Goal: Feedback & Contribution: Leave review/rating

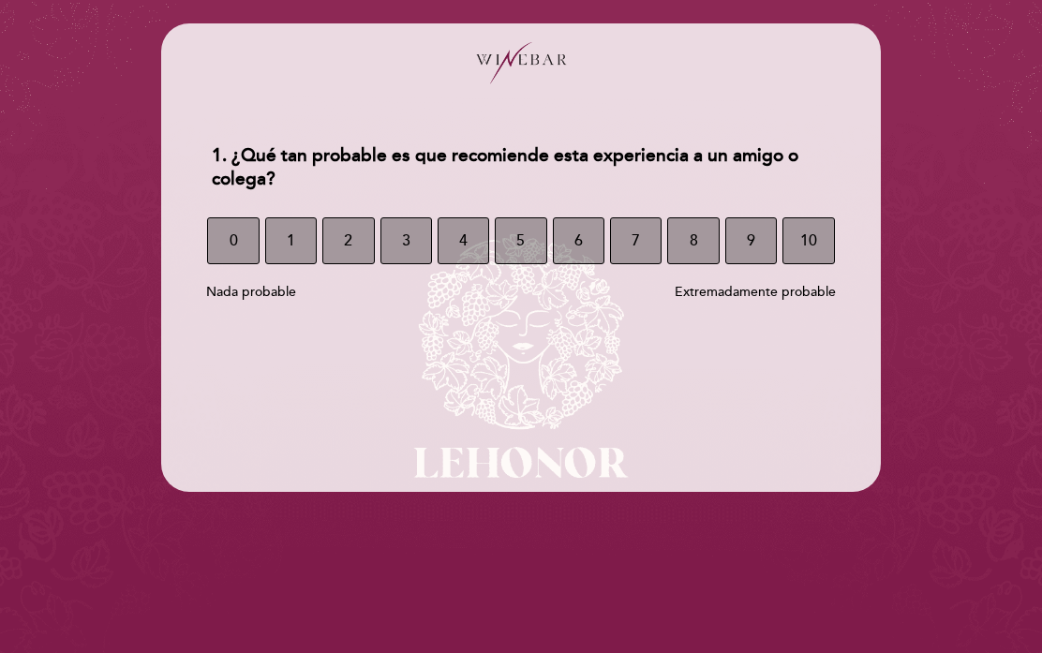
click at [752, 248] on span "9" at bounding box center [751, 240] width 8 height 52
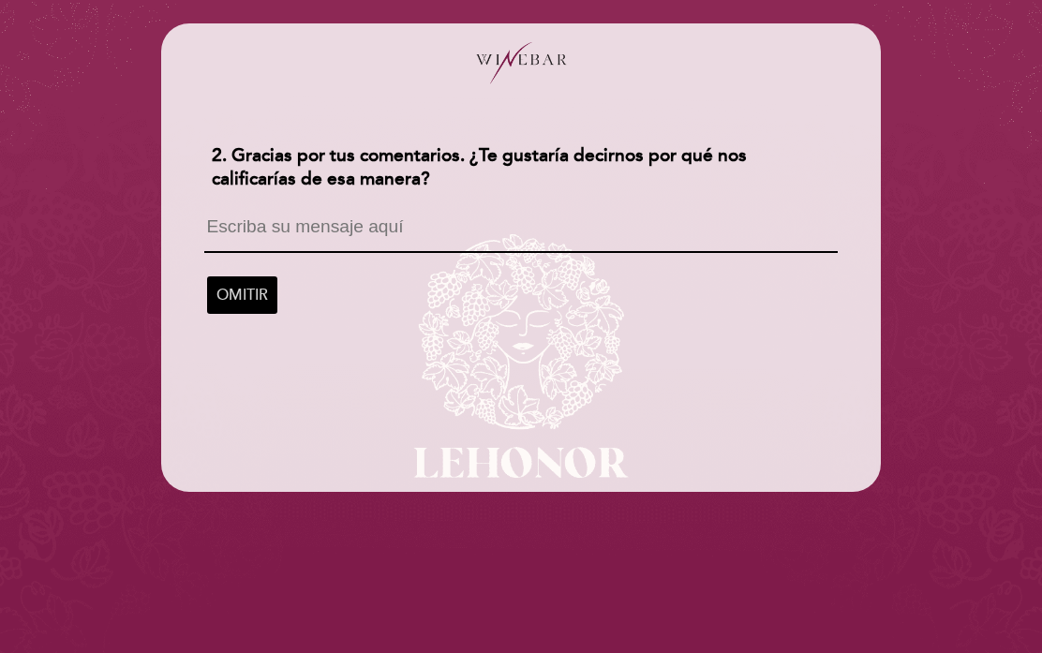
click at [314, 237] on textarea at bounding box center [520, 235] width 632 height 36
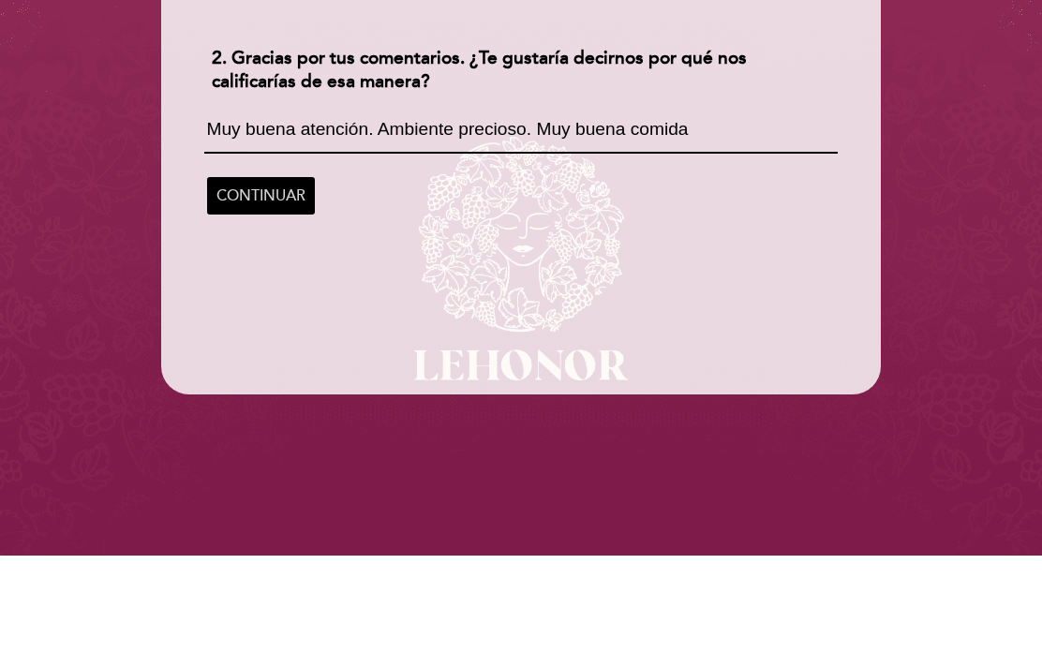
type textarea "Muy buena atención. Ambiente precioso. Muy buena comida"
click at [257, 267] on span "CONTINUAR" at bounding box center [260, 293] width 89 height 52
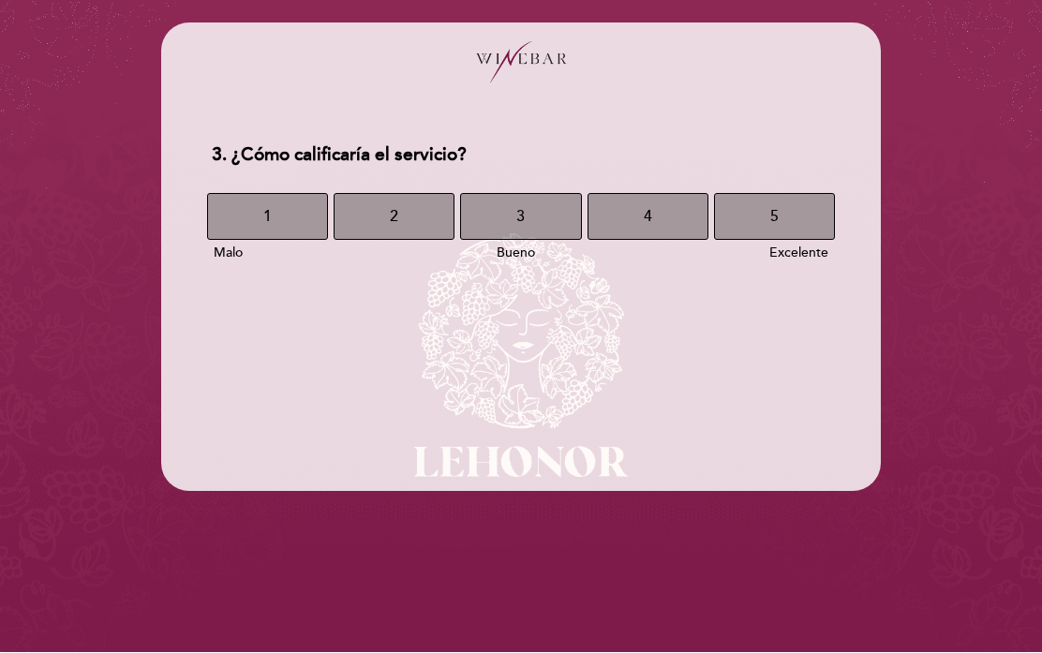
click at [808, 223] on button "5" at bounding box center [774, 217] width 121 height 47
click at [803, 212] on button "5" at bounding box center [774, 217] width 121 height 47
click at [787, 231] on button "5" at bounding box center [774, 217] width 121 height 47
click at [787, 211] on button "5" at bounding box center [774, 217] width 121 height 47
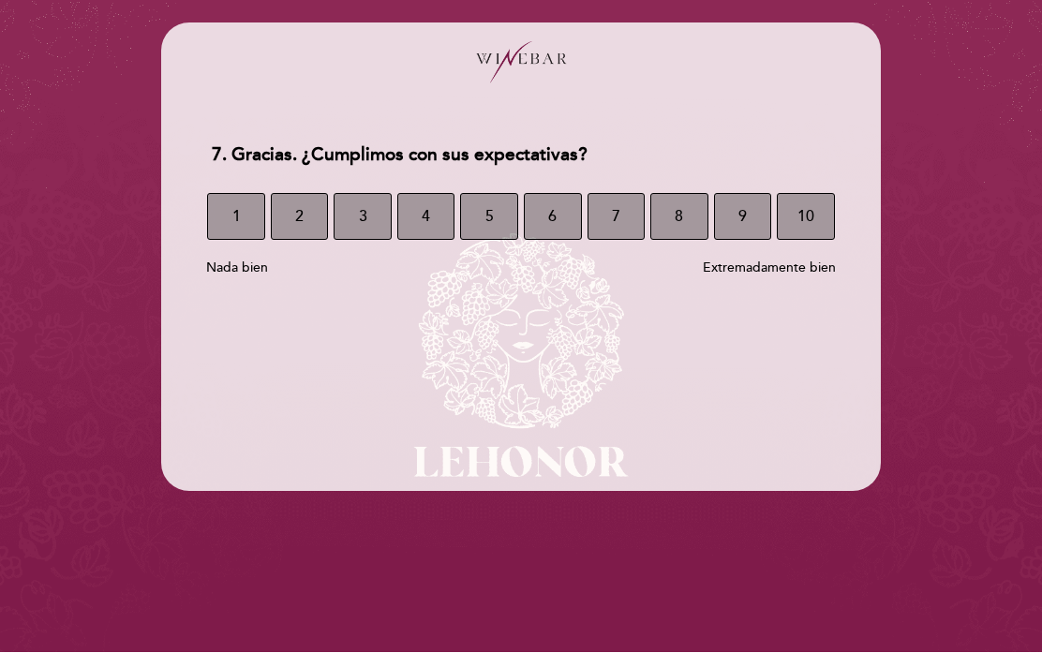
click at [823, 216] on button "10" at bounding box center [805, 217] width 58 height 47
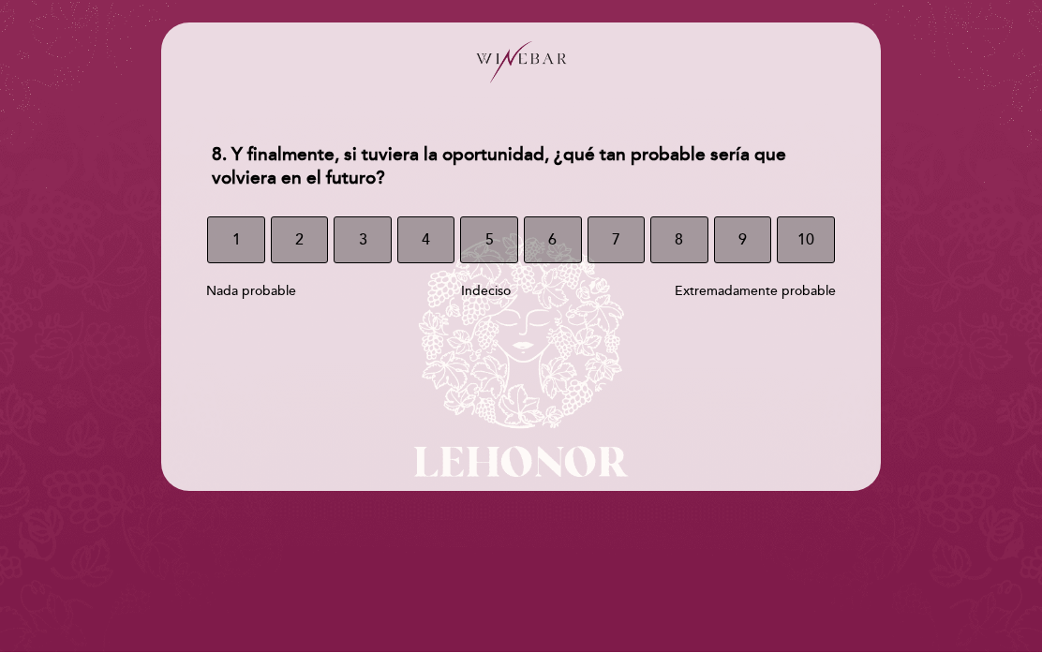
click at [825, 232] on button "10" at bounding box center [805, 240] width 58 height 47
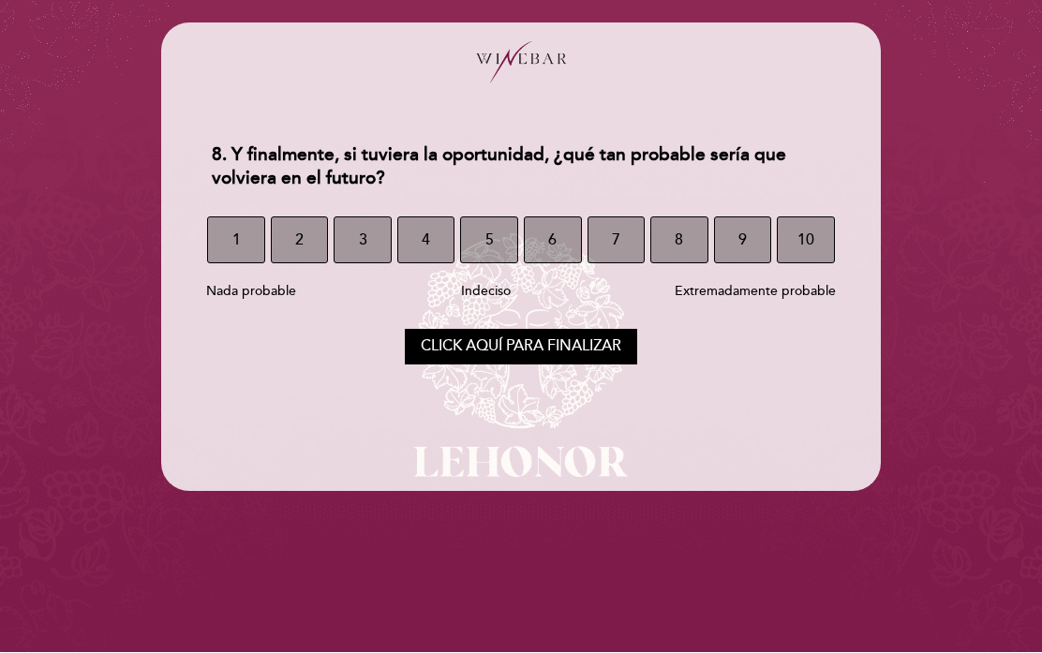
select select "es"
